Goal: Information Seeking & Learning: Learn about a topic

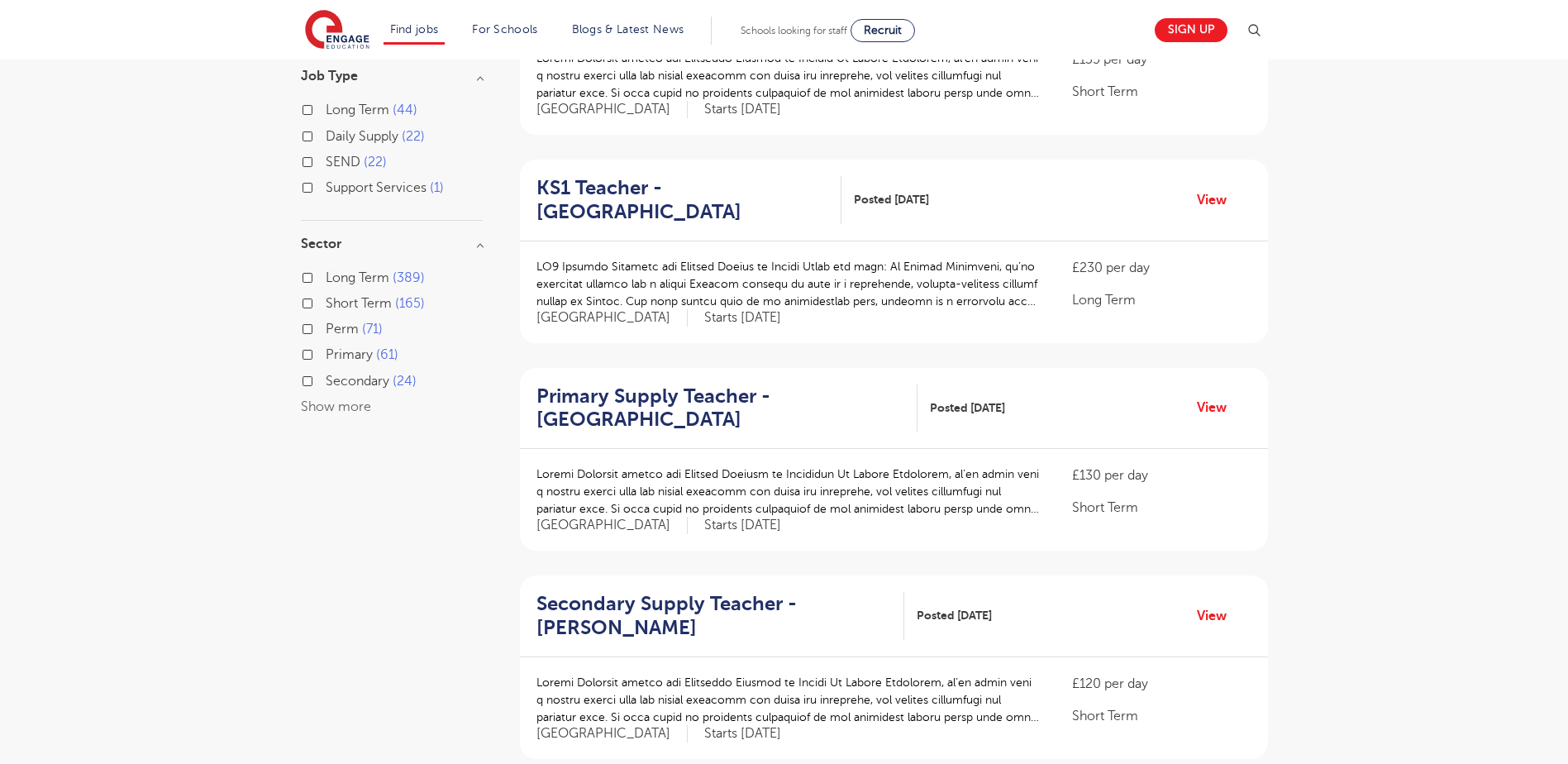
scroll to position [1092, 0]
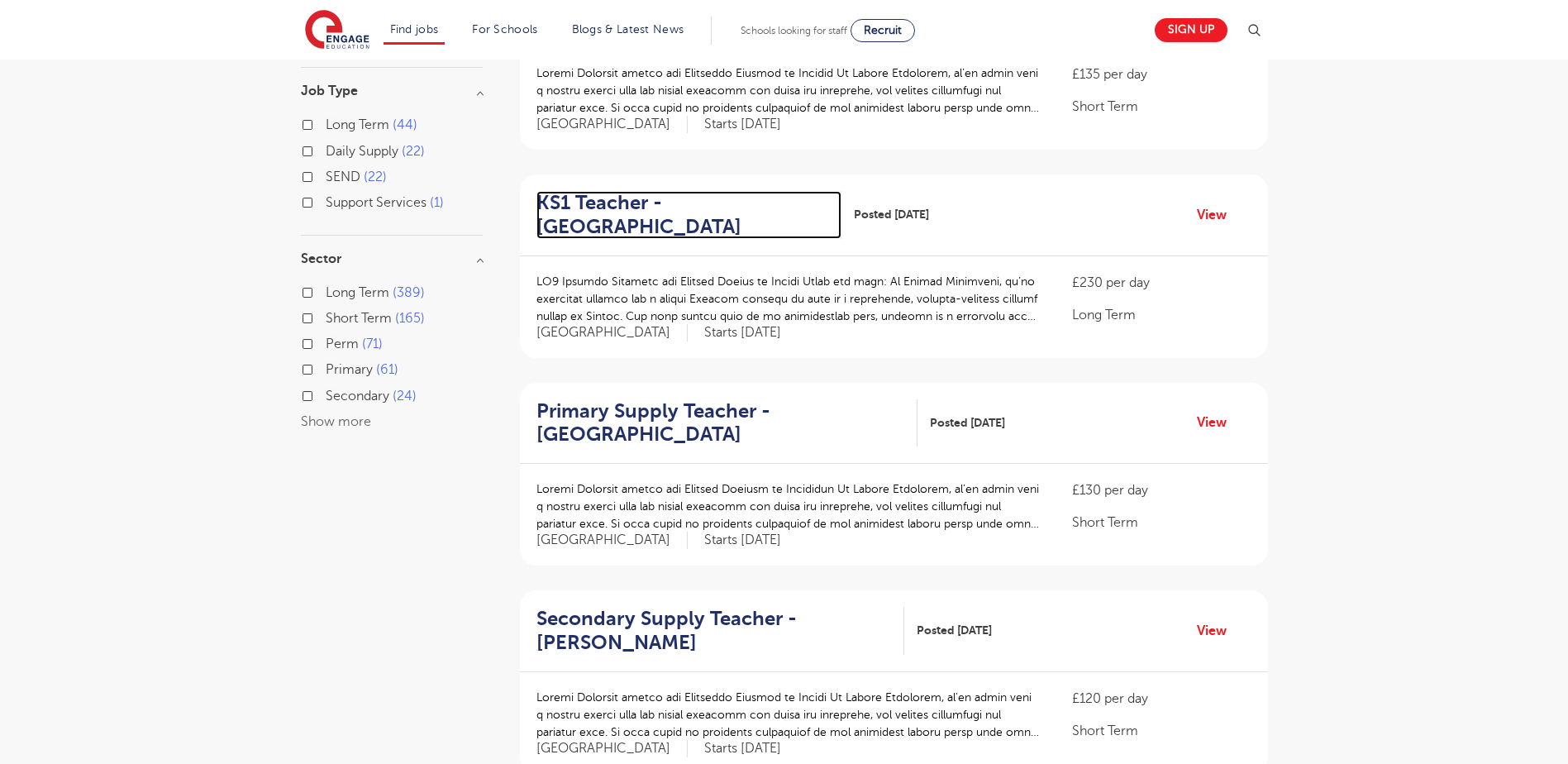
click at [621, 222] on h2 "KS1 Teacher - Elmbridge" at bounding box center [683, 214] width 293 height 48
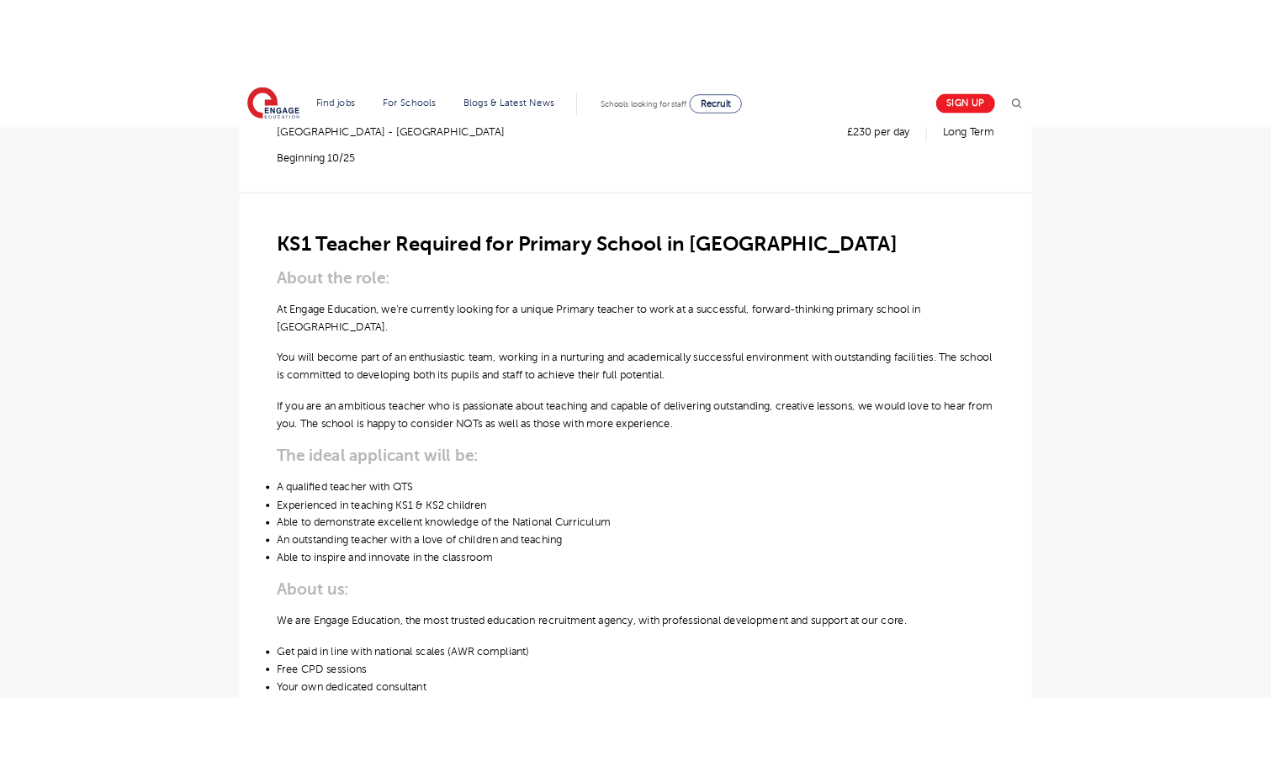
scroll to position [361, 0]
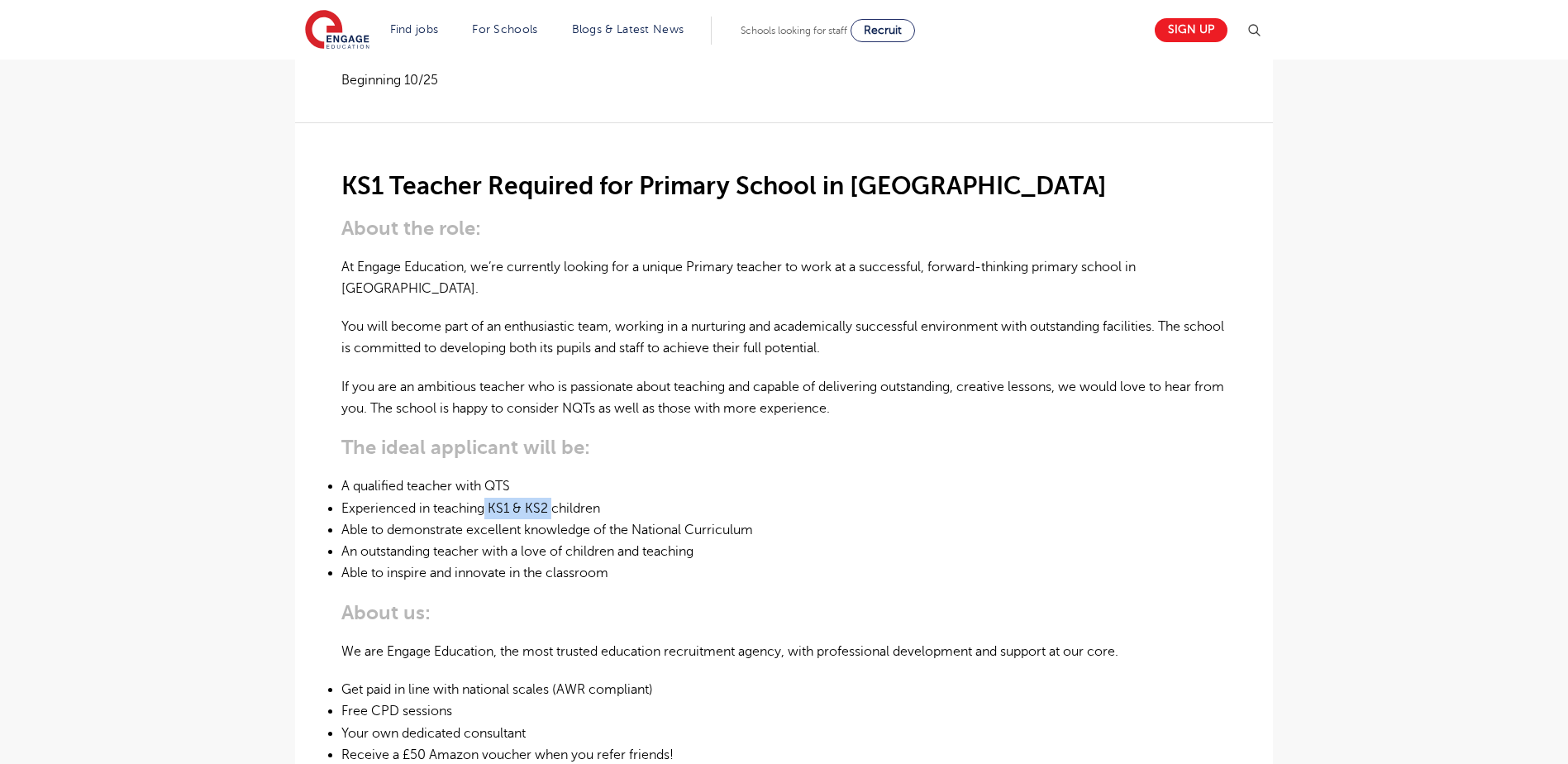
drag, startPoint x: 487, startPoint y: 481, endPoint x: 552, endPoint y: 476, distance: 65.2
click at [552, 498] on li "Experienced in teaching KS1 & KS2 children" at bounding box center [784, 508] width 886 height 22
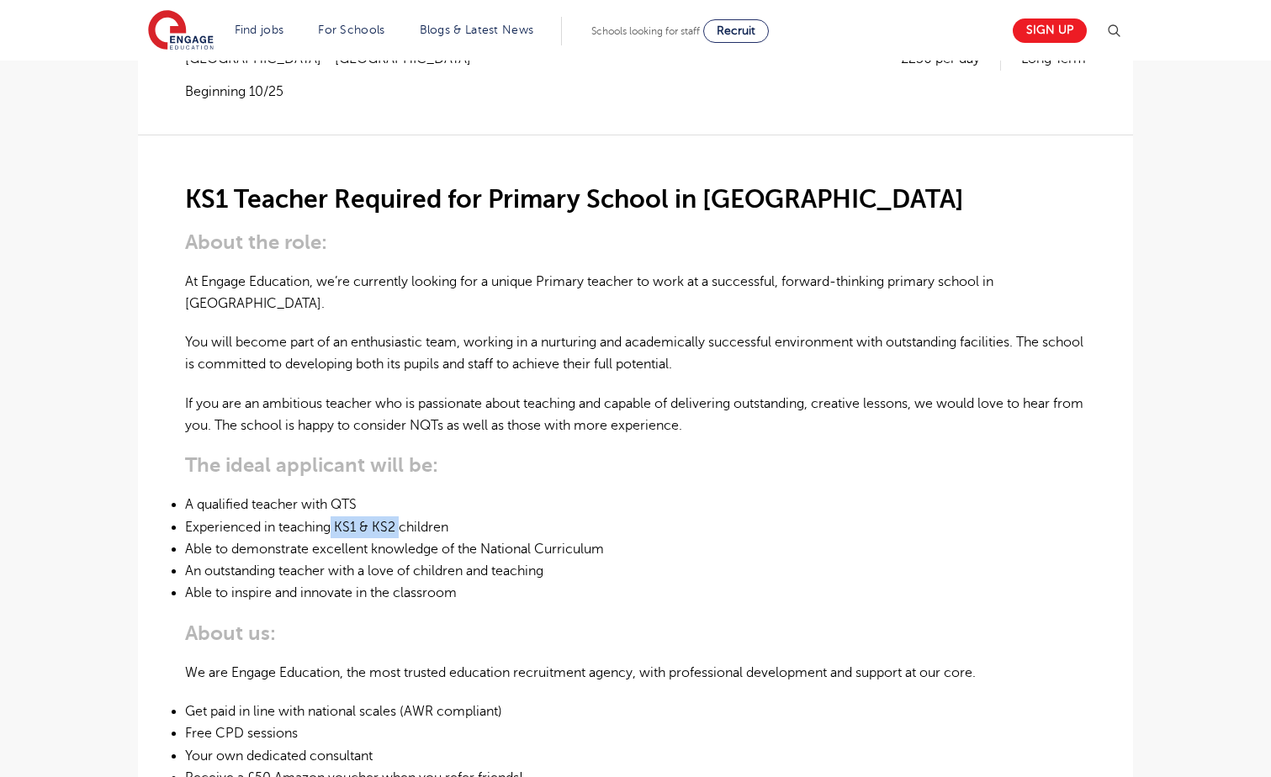
scroll to position [353, 0]
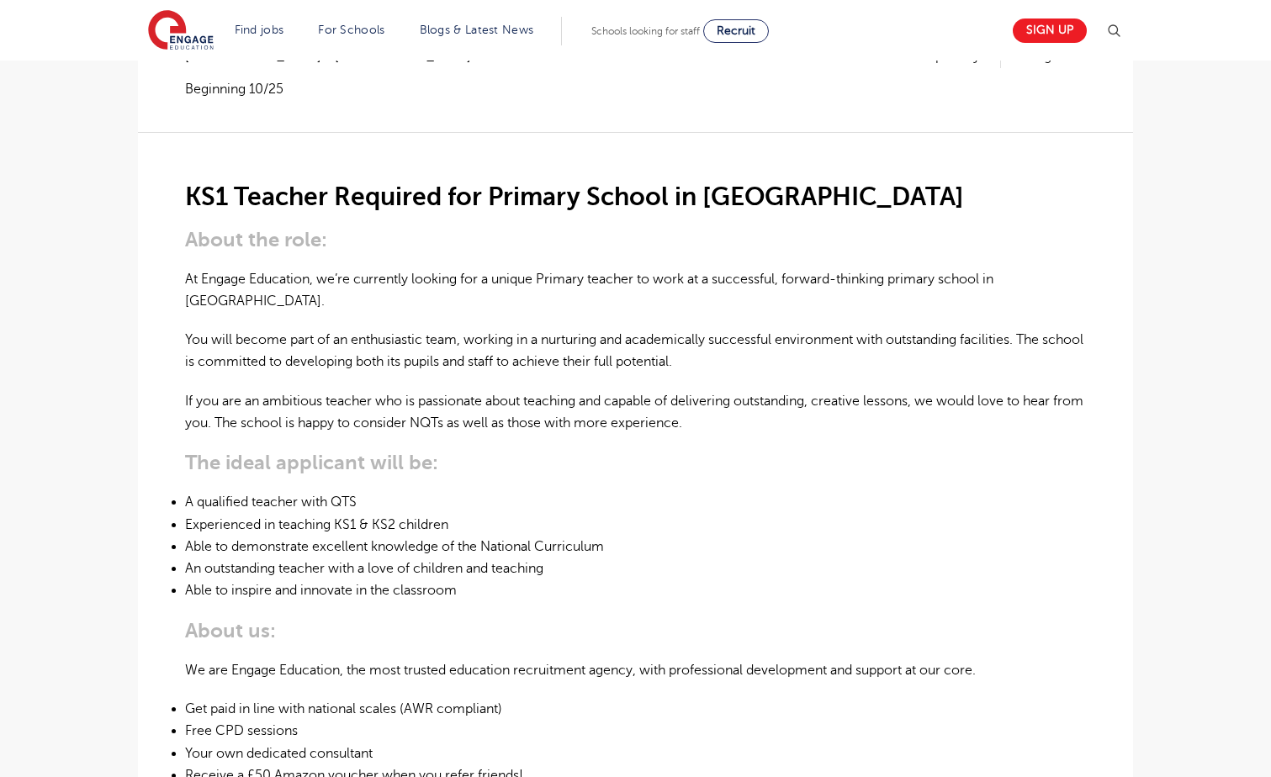
click at [817, 461] on div "KS1 Teacher Required for Primary School in [GEOGRAPHIC_DATA] About the role: At…" at bounding box center [635, 590] width 901 height 917
drag, startPoint x: 186, startPoint y: 480, endPoint x: 359, endPoint y: 469, distance: 173.6
click at [359, 491] on li "A qualified teacher with QTS" at bounding box center [635, 502] width 901 height 22
drag, startPoint x: 335, startPoint y: 475, endPoint x: 374, endPoint y: 473, distance: 39.6
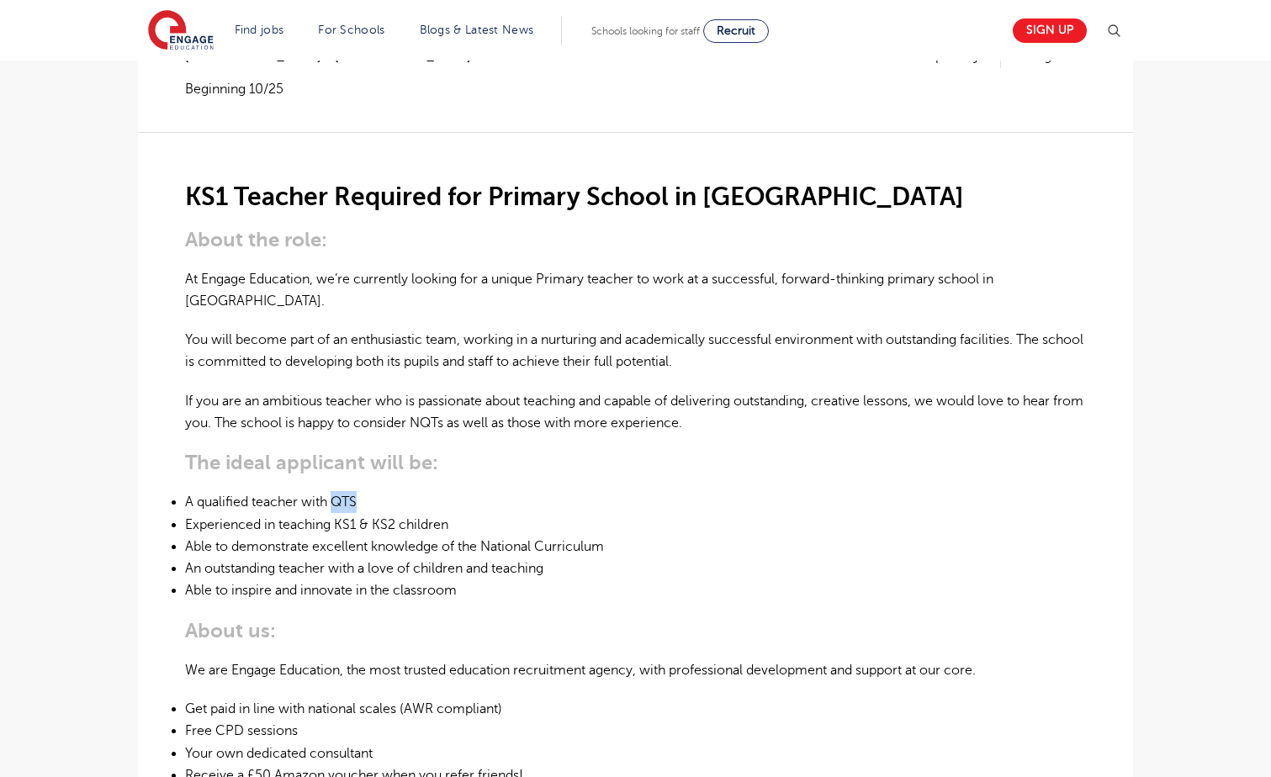
click at [374, 491] on li "A qualified teacher with QTS" at bounding box center [635, 502] width 901 height 22
